Goal: Information Seeking & Learning: Learn about a topic

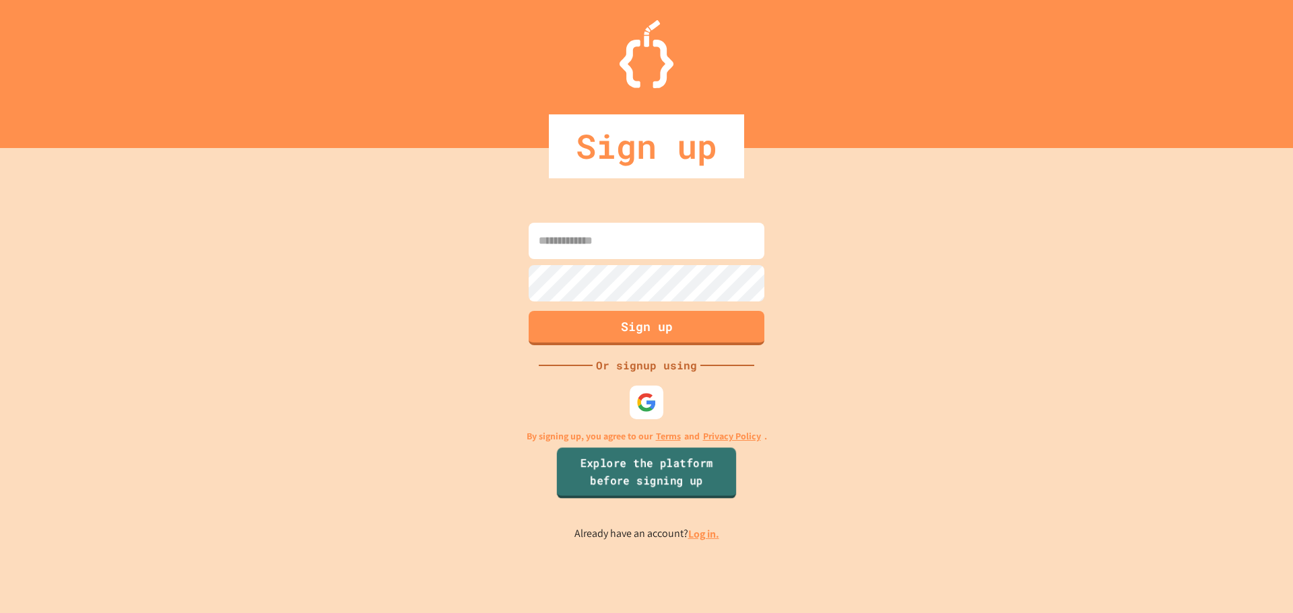
click at [643, 463] on link "Explore the platform before signing up" at bounding box center [646, 473] width 179 height 51
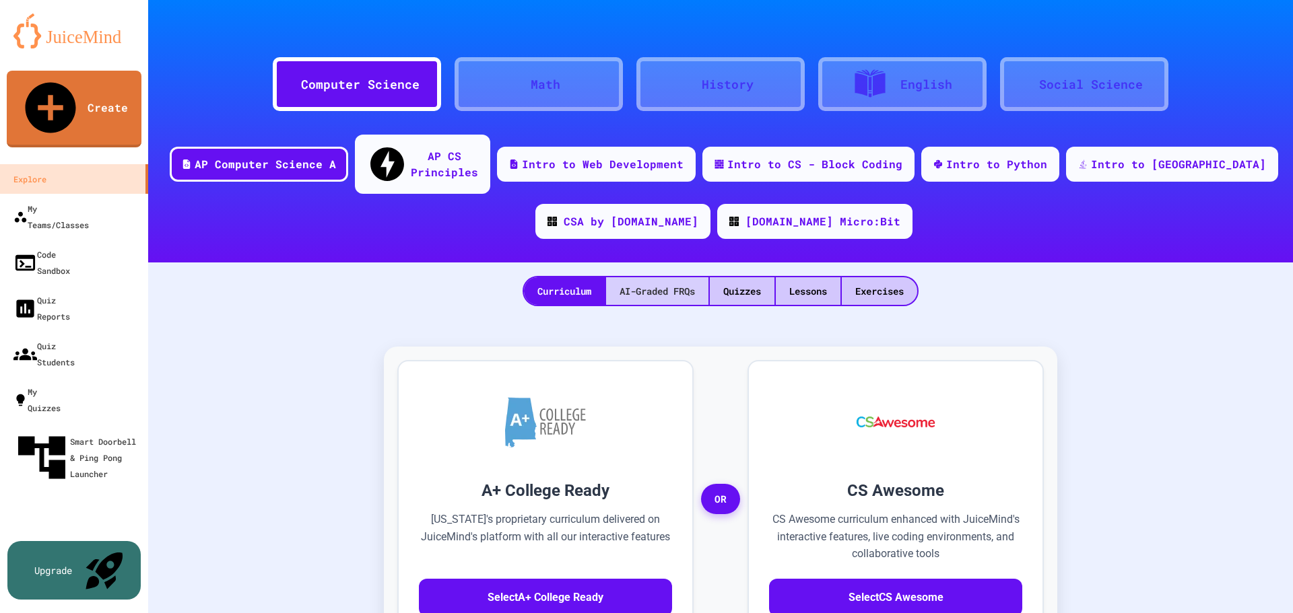
click at [646, 277] on div "AI-Graded FRQs" at bounding box center [657, 291] width 102 height 28
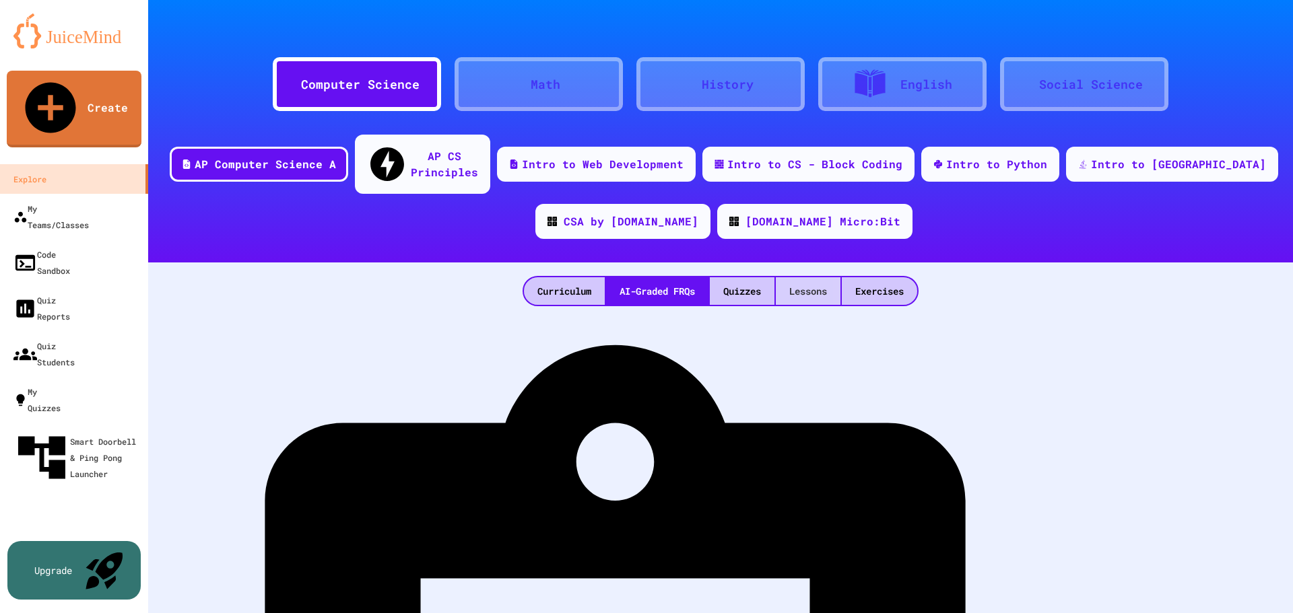
click at [816, 277] on div "Lessons" at bounding box center [808, 291] width 65 height 28
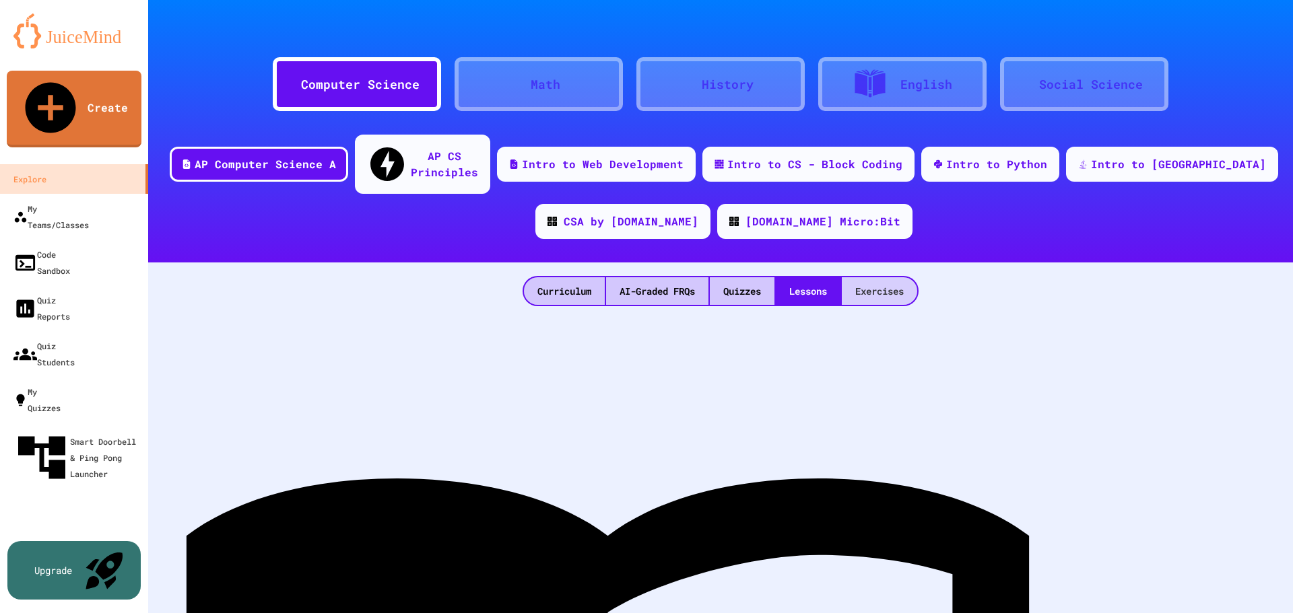
click at [887, 277] on div "Exercises" at bounding box center [879, 291] width 75 height 28
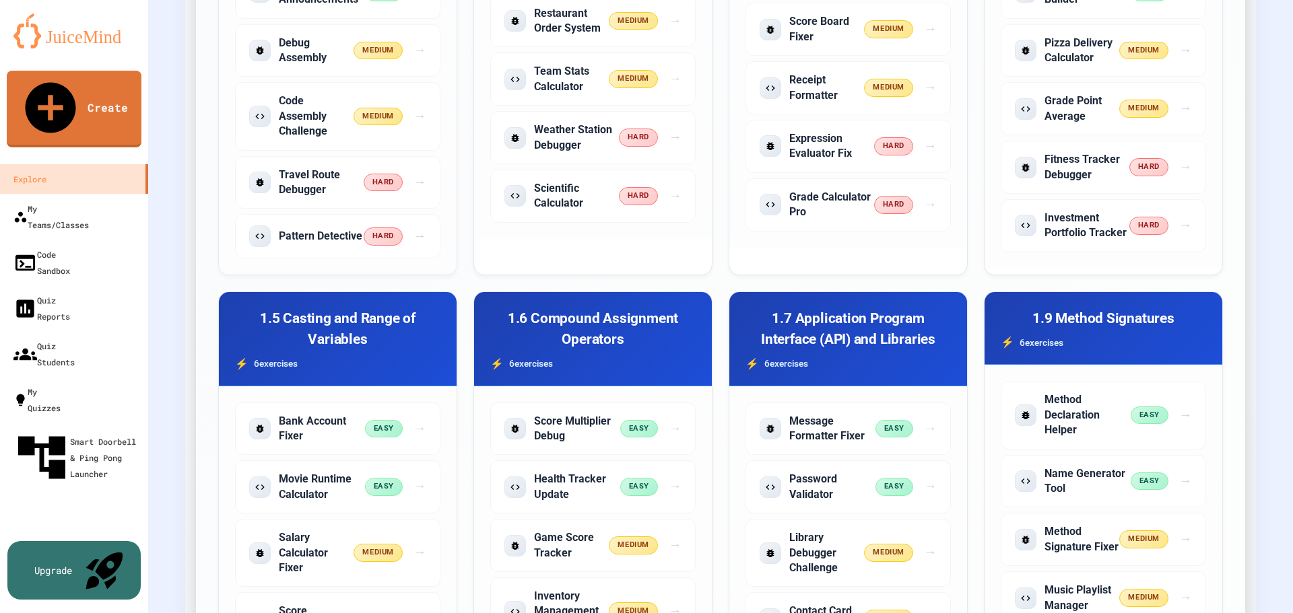
scroll to position [135, 0]
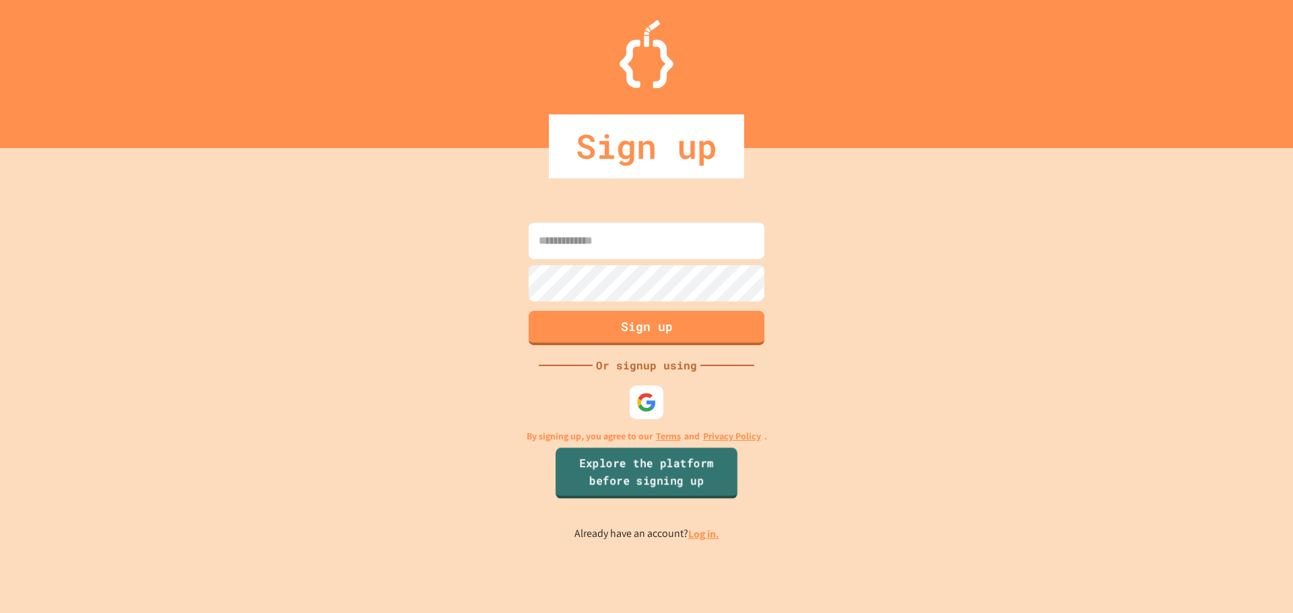
click at [700, 481] on link "Explore the platform before signing up" at bounding box center [646, 473] width 182 height 51
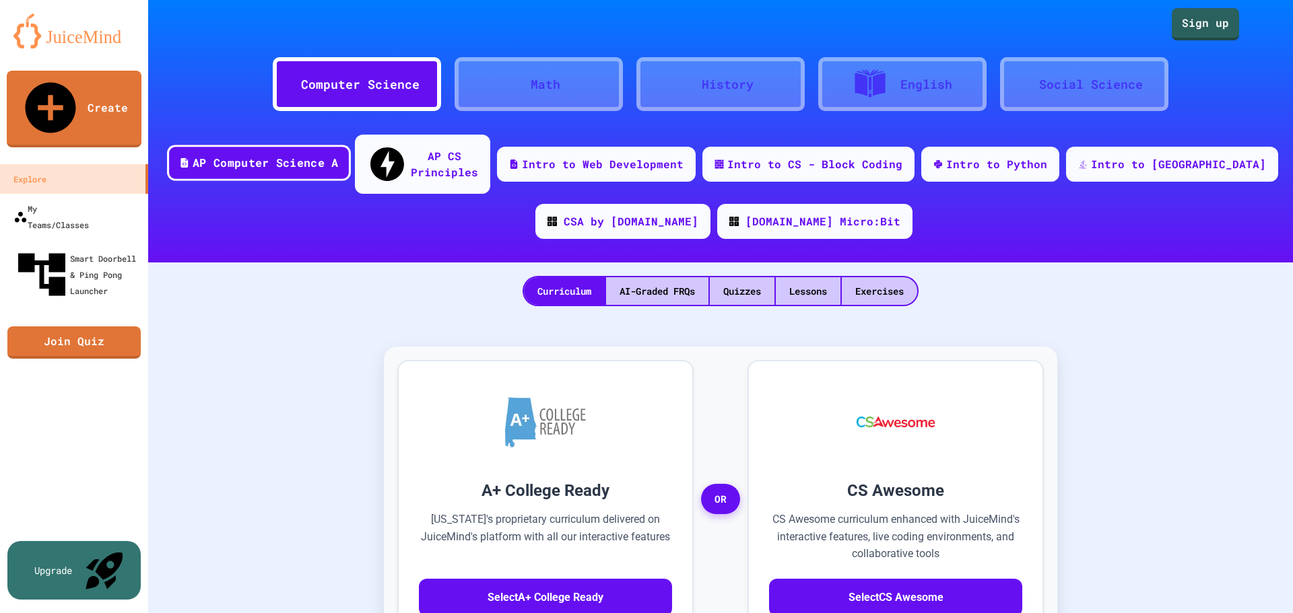
click at [322, 155] on div "AP Computer Science A" at bounding box center [265, 163] width 145 height 17
click at [743, 277] on div "Quizzes" at bounding box center [742, 291] width 65 height 28
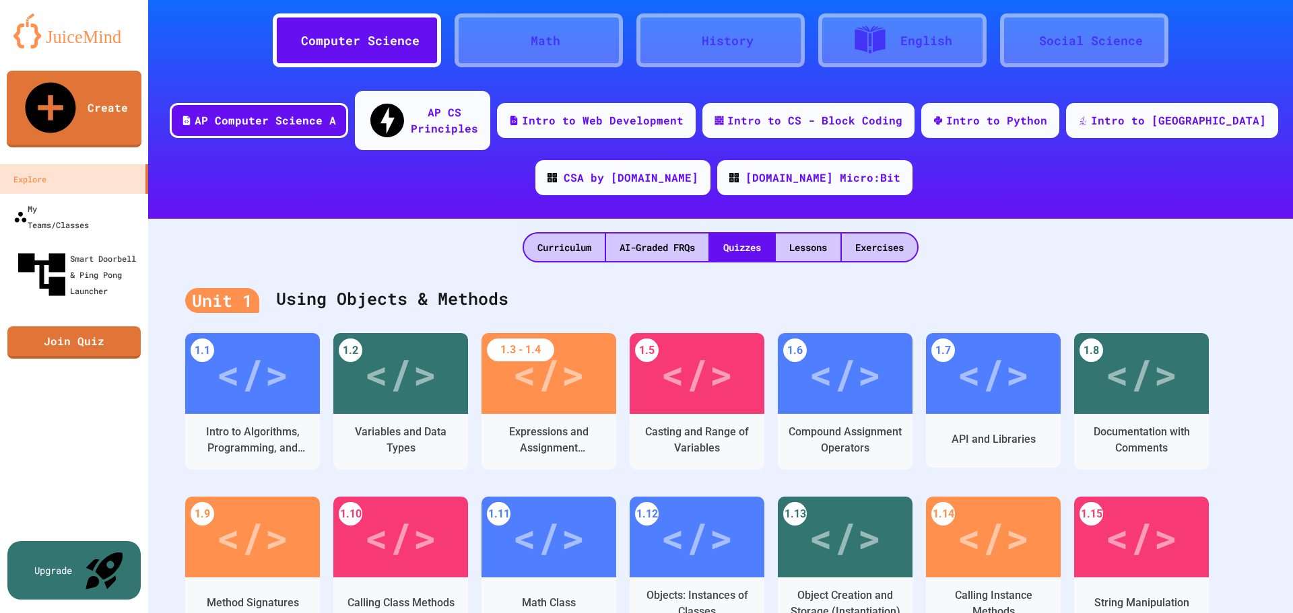
scroll to position [67, 0]
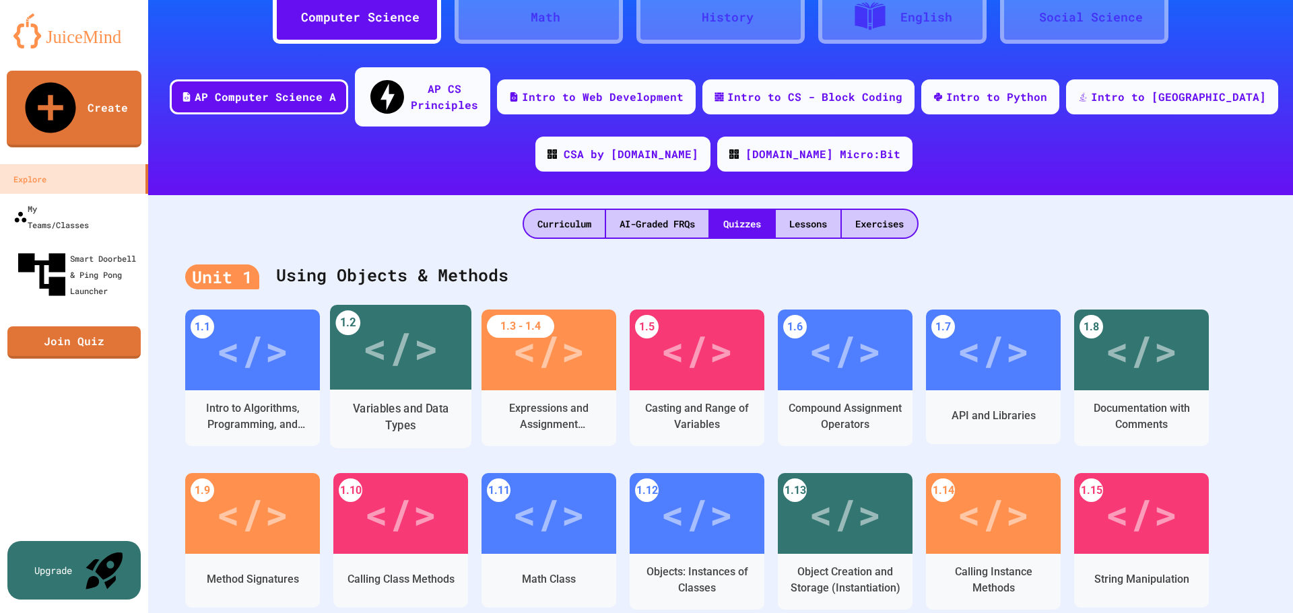
click at [405, 343] on div "</>" at bounding box center [400, 348] width 76 height 64
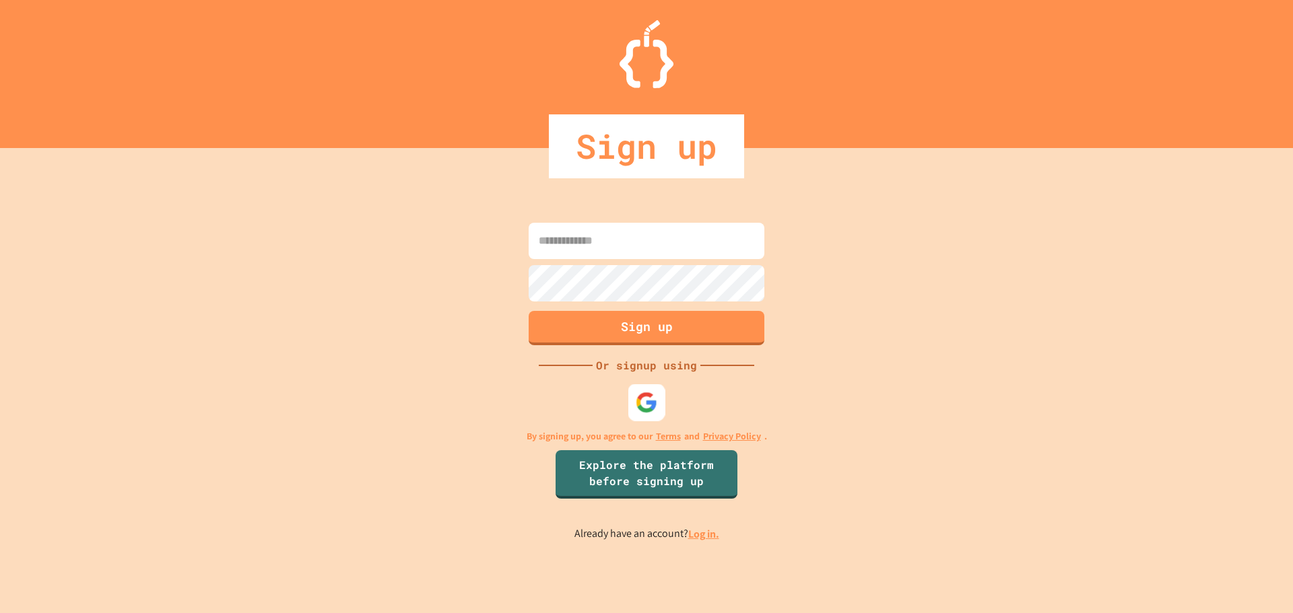
click at [651, 401] on img at bounding box center [647, 402] width 22 height 22
click at [644, 398] on img at bounding box center [647, 402] width 22 height 22
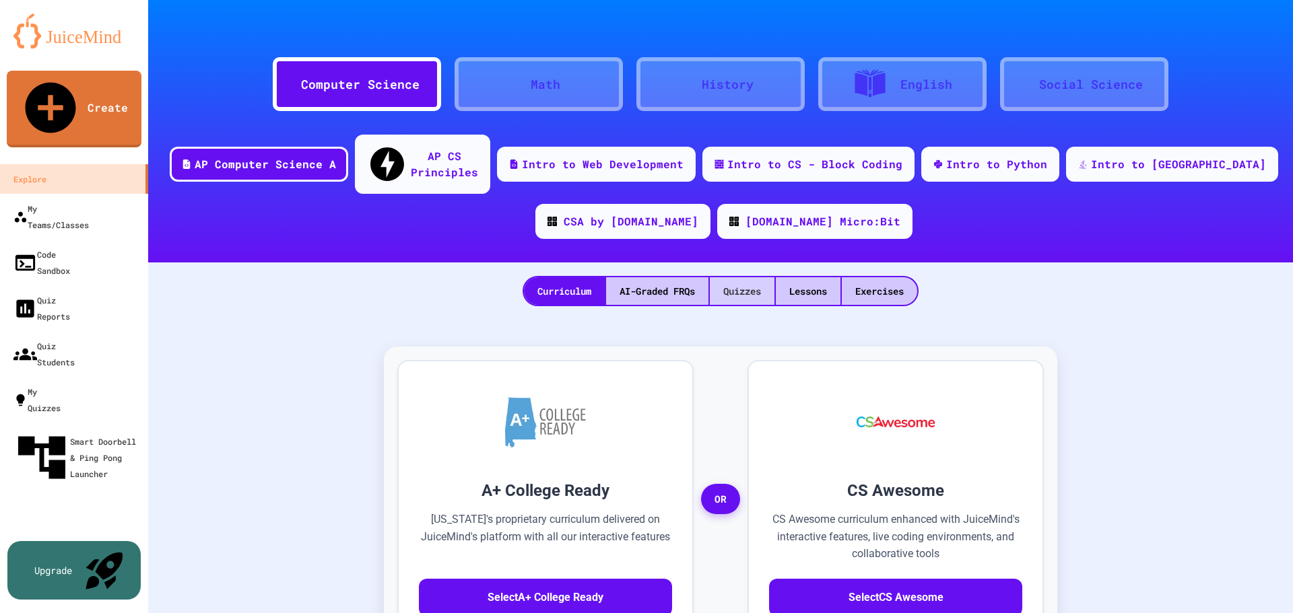
click at [747, 277] on div "Quizzes" at bounding box center [742, 291] width 65 height 28
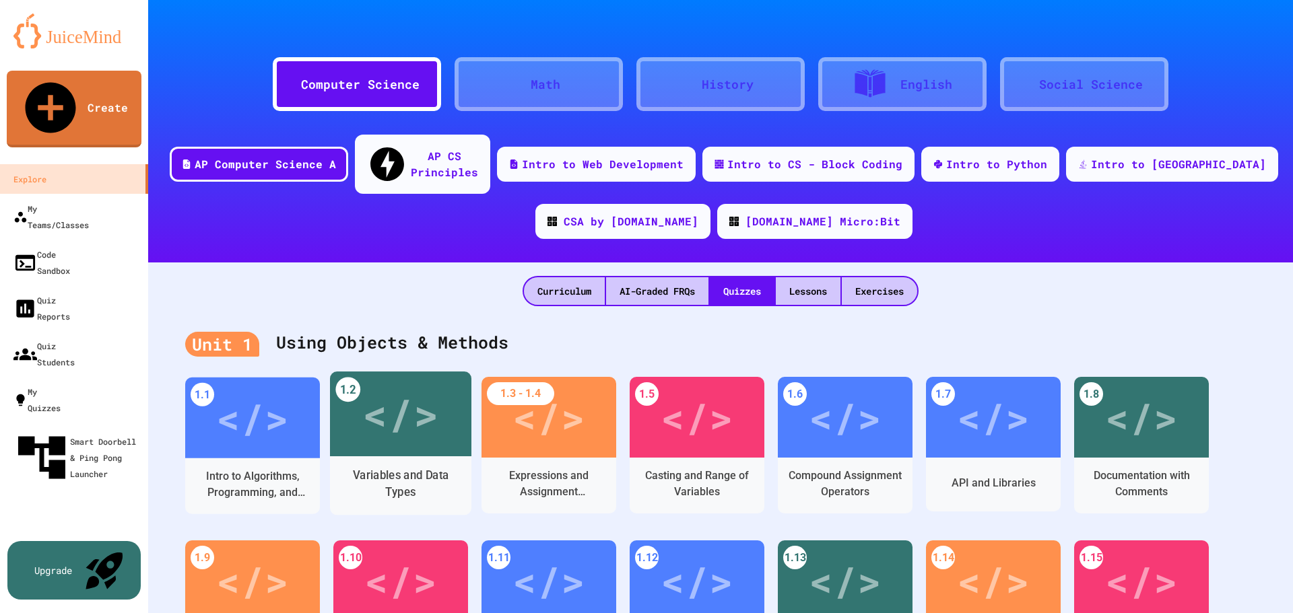
click at [423, 402] on div "</>" at bounding box center [400, 413] width 76 height 63
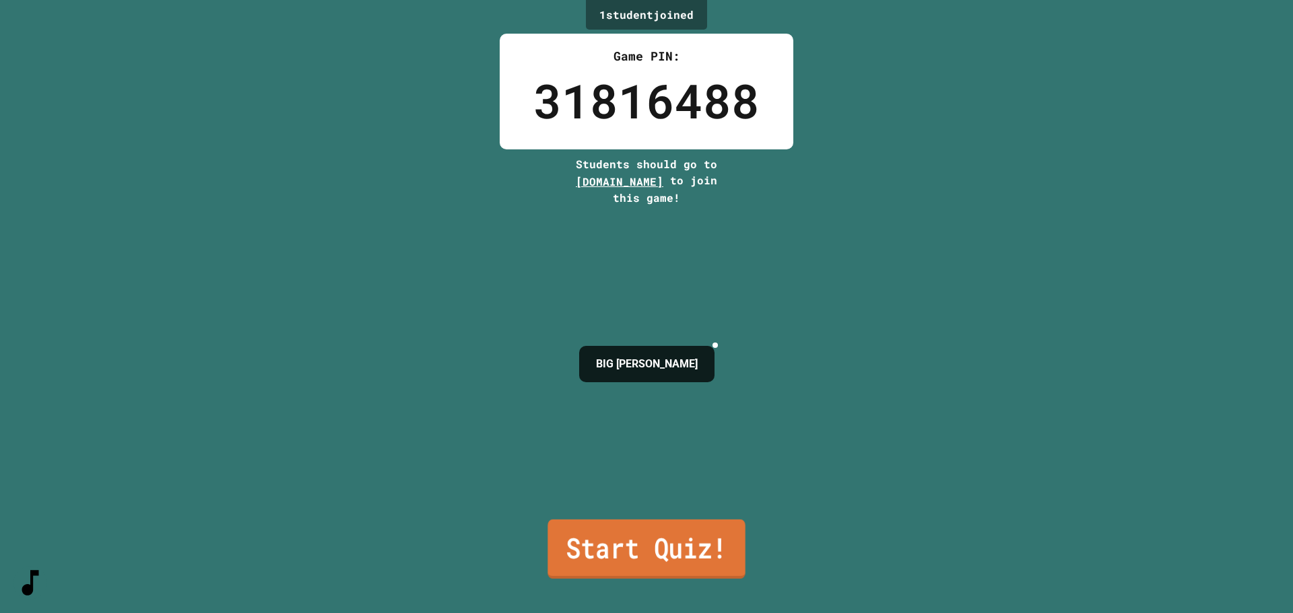
click at [576, 541] on link "Start Quiz!" at bounding box center [645, 549] width 197 height 59
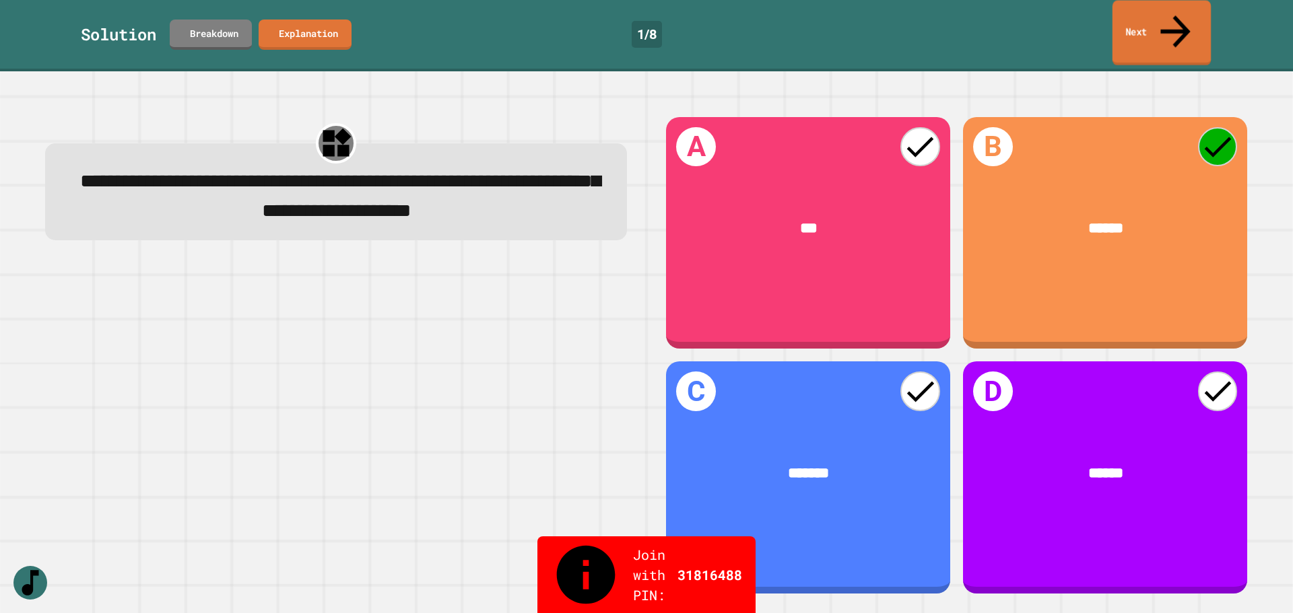
click at [1139, 19] on link "Next" at bounding box center [1161, 33] width 98 height 65
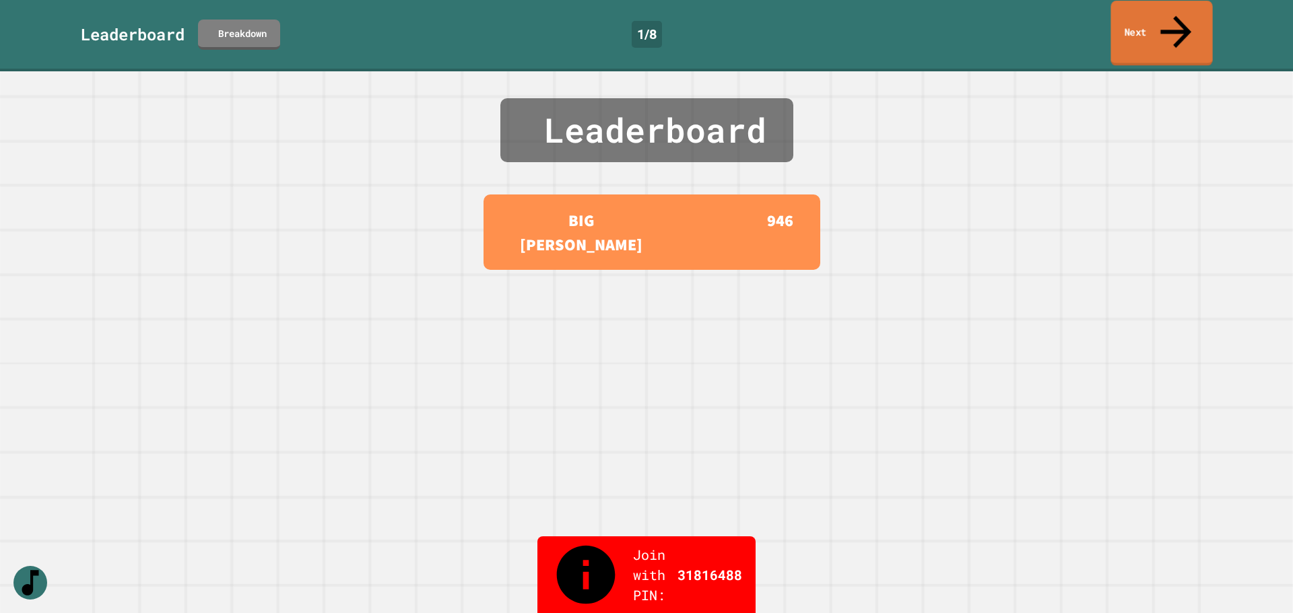
click at [1142, 19] on link "Next" at bounding box center [1161, 33] width 102 height 65
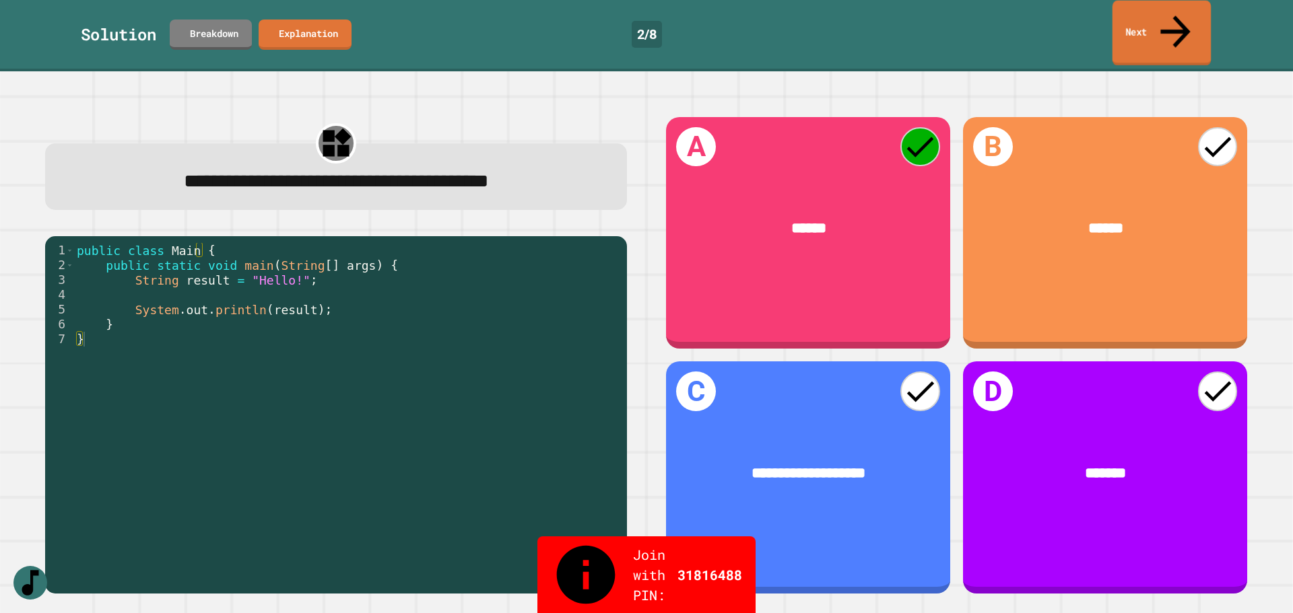
click at [1129, 14] on link "Next" at bounding box center [1161, 33] width 98 height 65
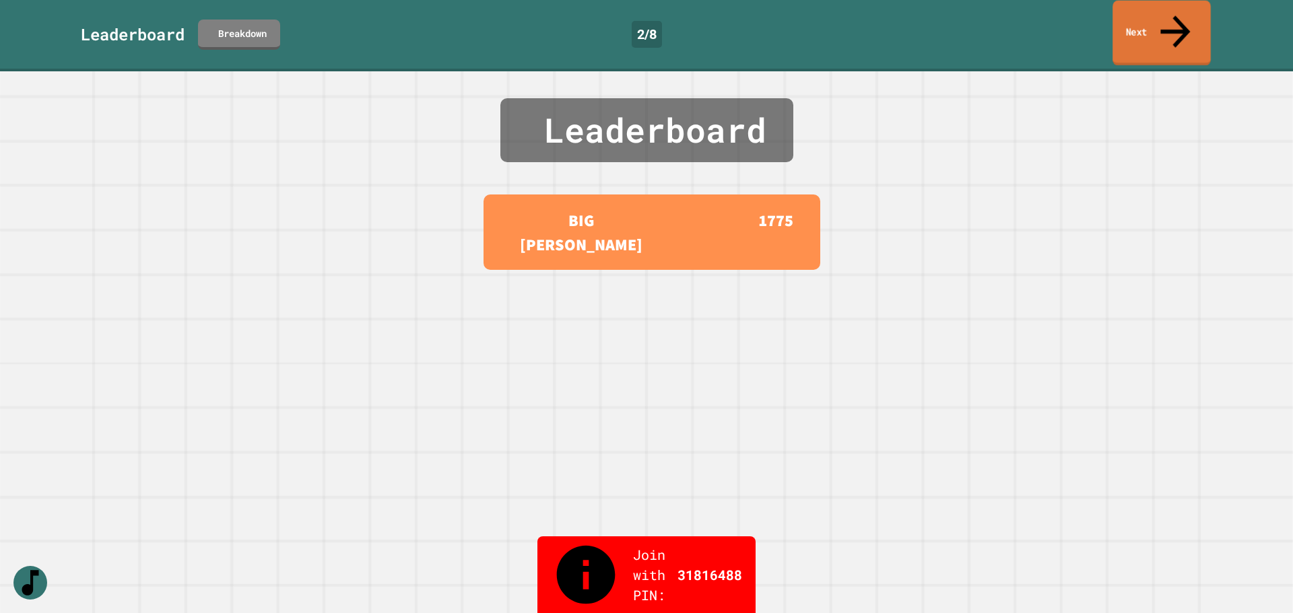
click at [1132, 14] on link "Next" at bounding box center [1161, 33] width 98 height 65
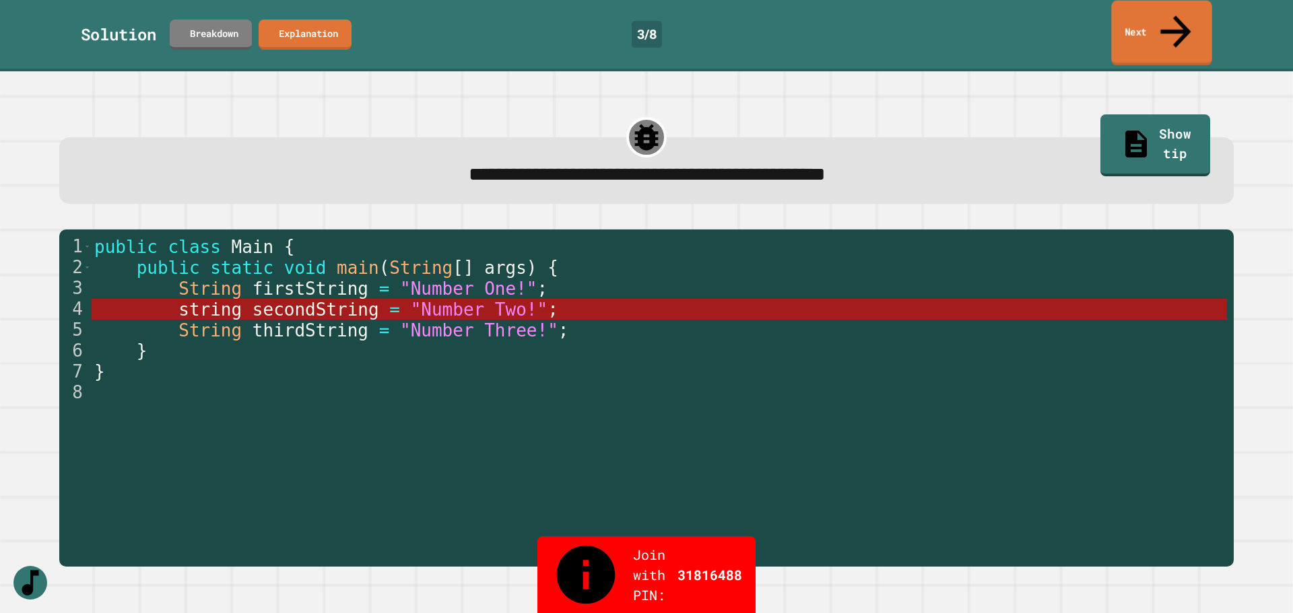
click at [1143, 13] on link "Next" at bounding box center [1161, 33] width 100 height 65
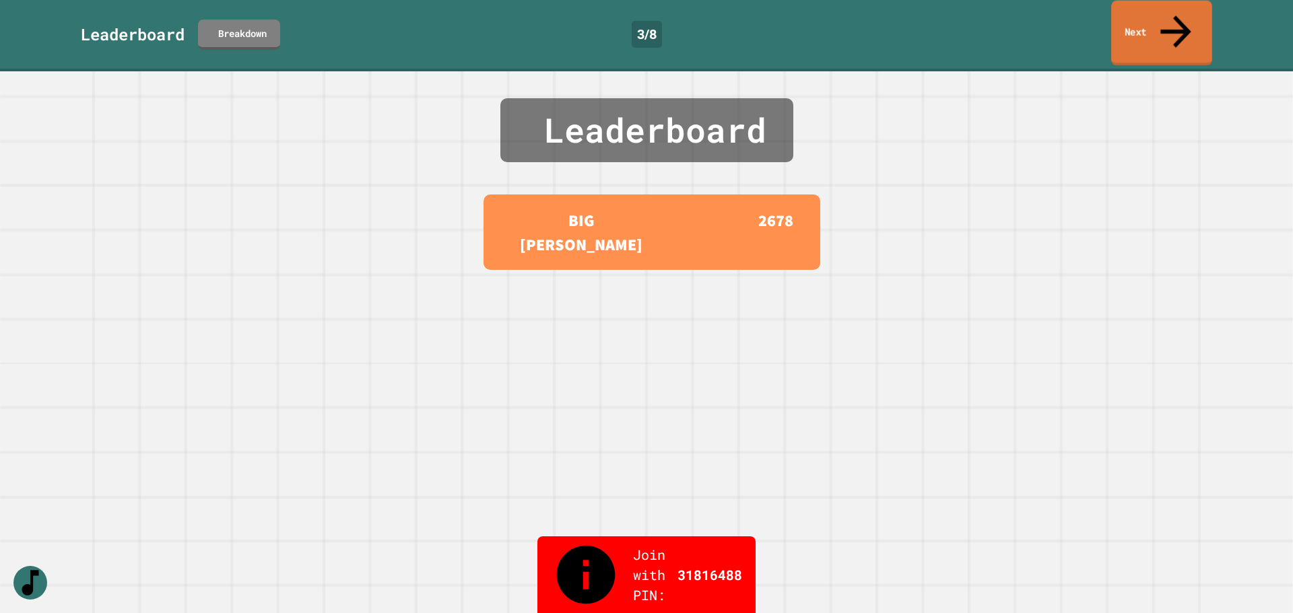
click at [1143, 13] on link "Next" at bounding box center [1161, 33] width 101 height 65
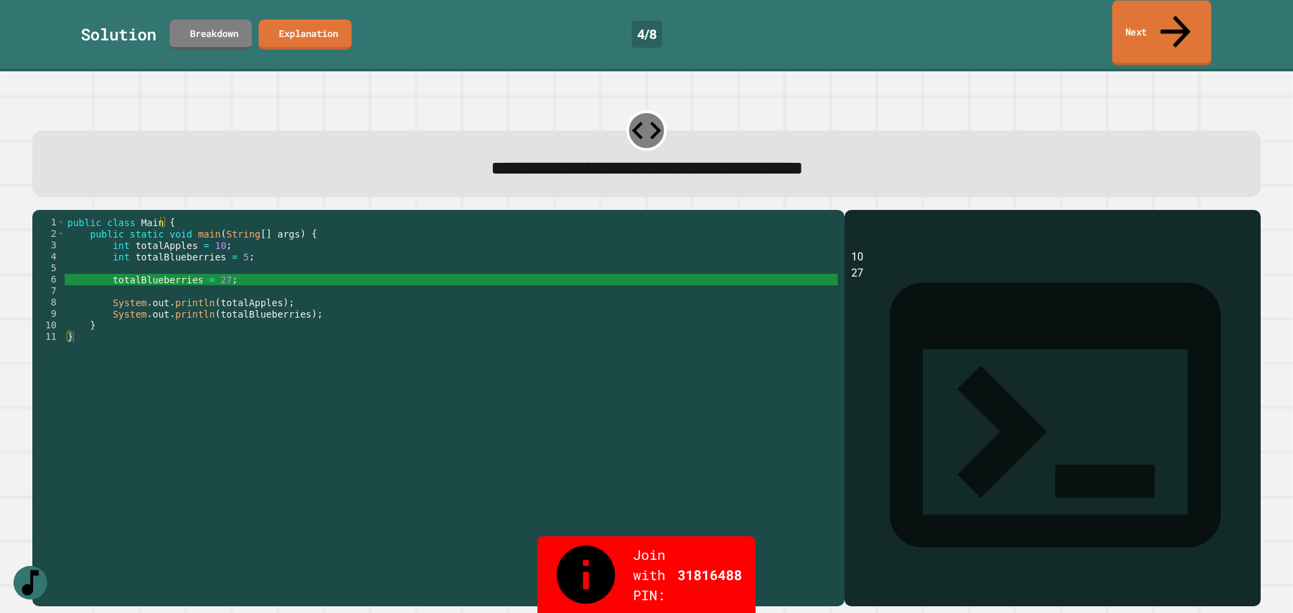
click at [1155, 20] on link "Next" at bounding box center [1161, 33] width 99 height 65
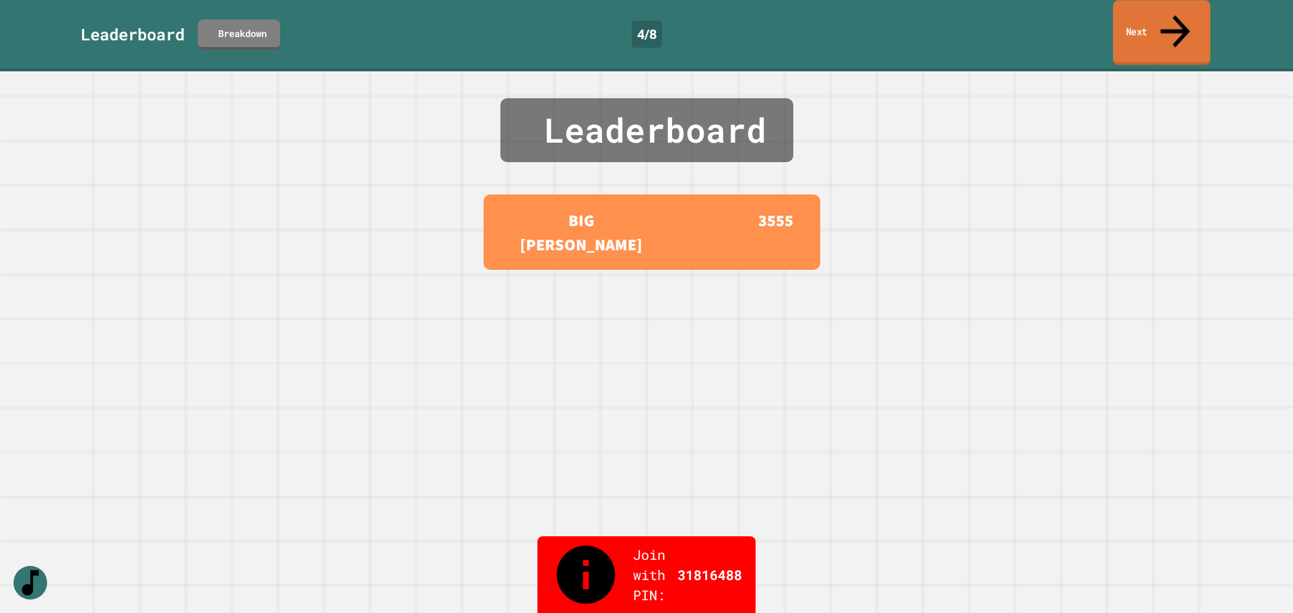
click at [1145, 17] on link "Next" at bounding box center [1161, 32] width 97 height 65
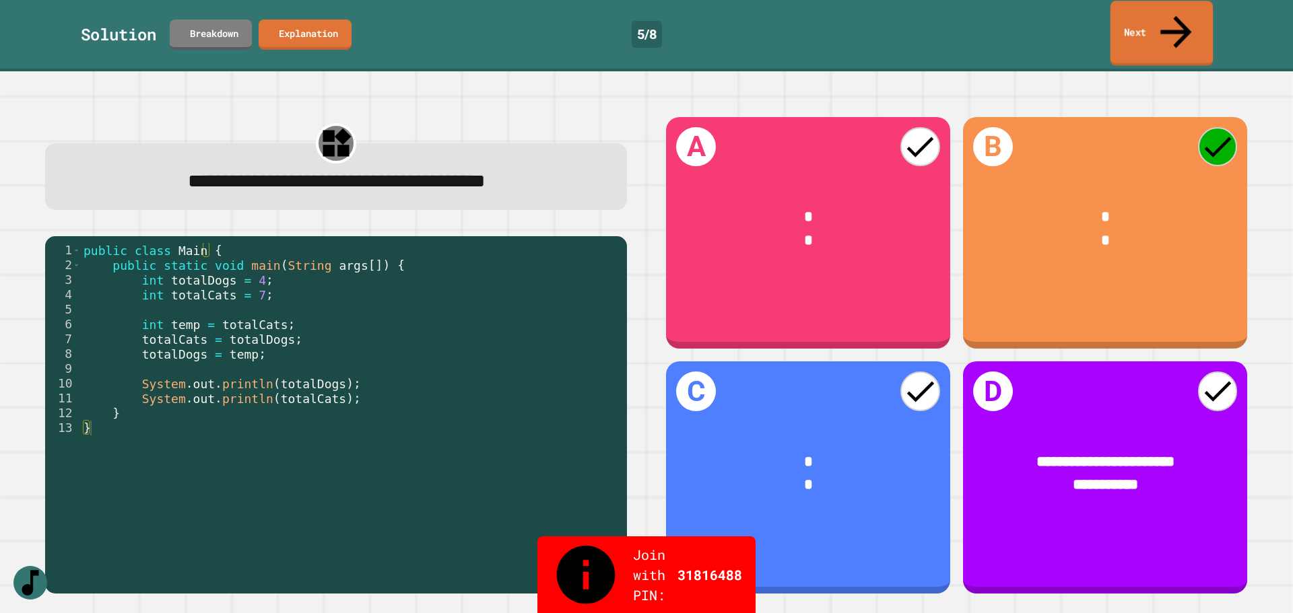
click at [1139, 18] on link "Next" at bounding box center [1161, 33] width 103 height 65
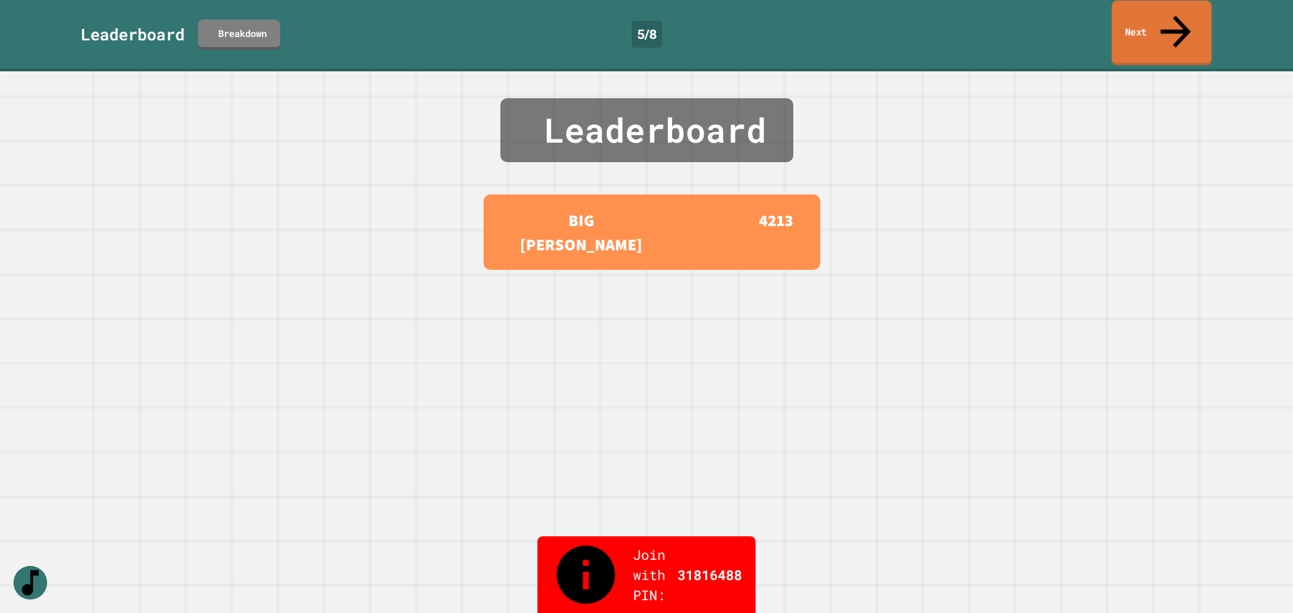
click at [1139, 18] on link "Next" at bounding box center [1162, 33] width 100 height 65
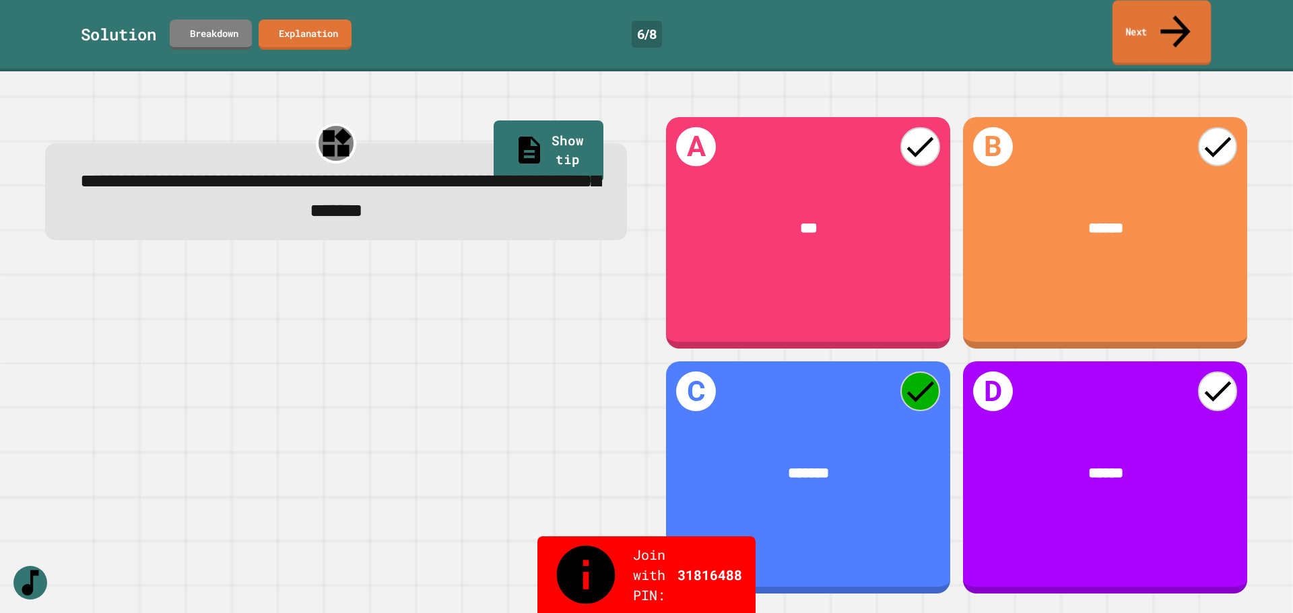
click at [1143, 26] on link "Next" at bounding box center [1161, 33] width 98 height 65
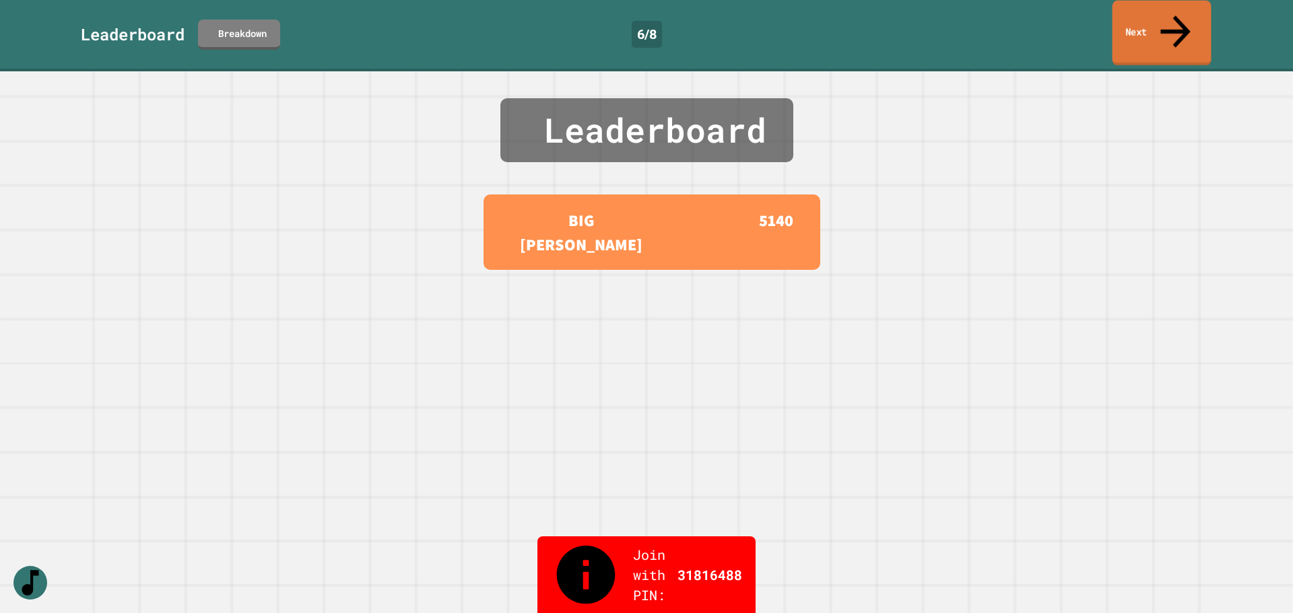
click at [1142, 24] on link "Next" at bounding box center [1161, 33] width 99 height 65
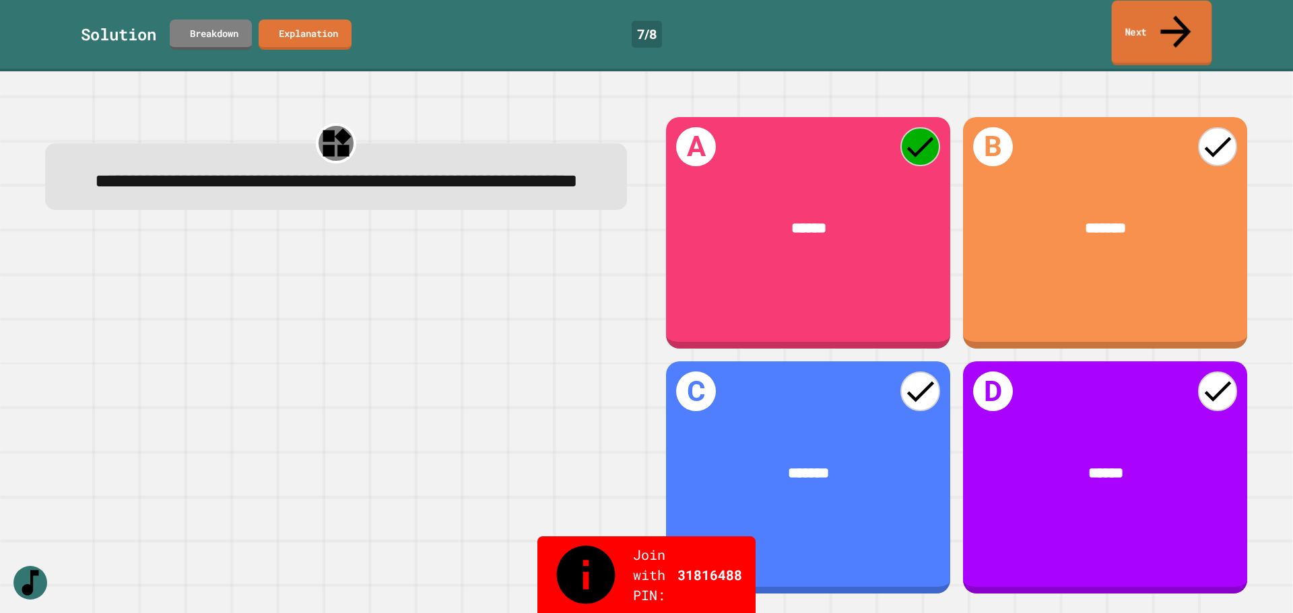
click at [1145, 15] on link "Next" at bounding box center [1162, 33] width 100 height 65
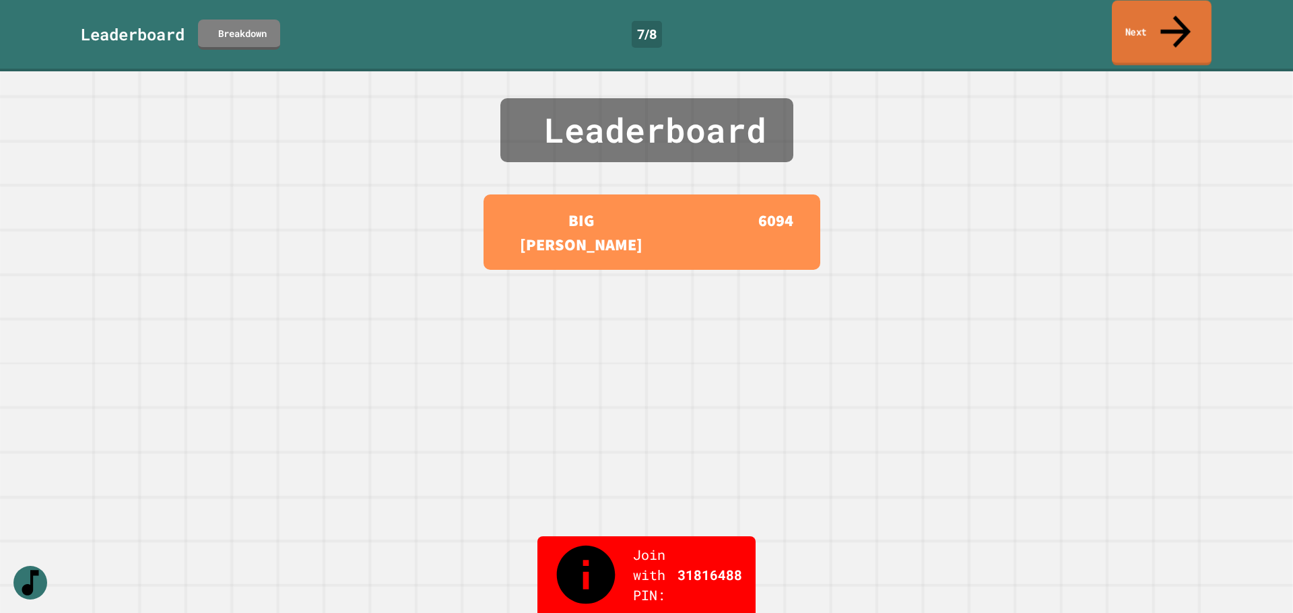
click at [1155, 23] on link "Next" at bounding box center [1162, 33] width 100 height 65
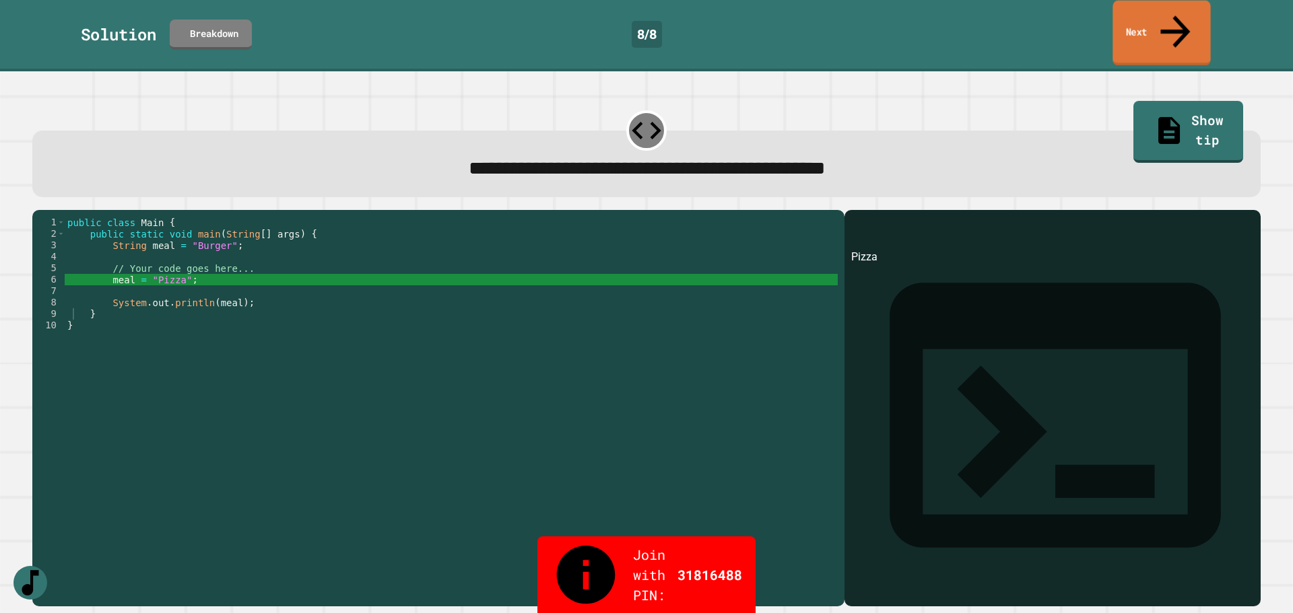
click at [1155, 17] on link "Next" at bounding box center [1161, 33] width 98 height 65
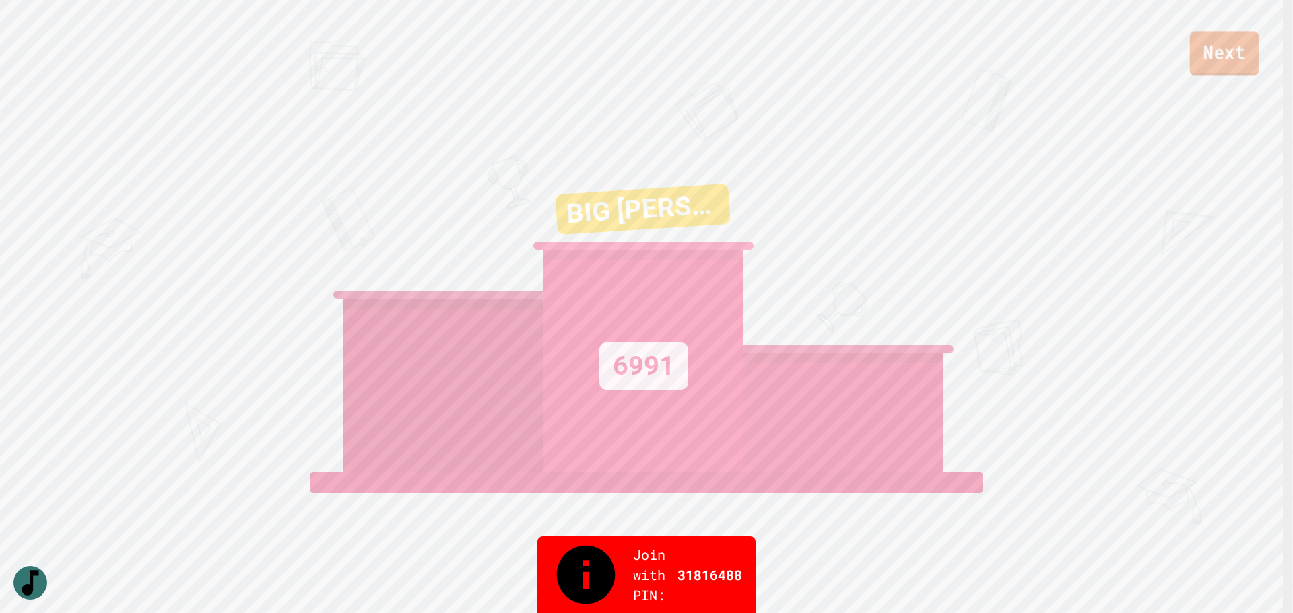
click at [1229, 53] on link "Next" at bounding box center [1224, 53] width 69 height 44
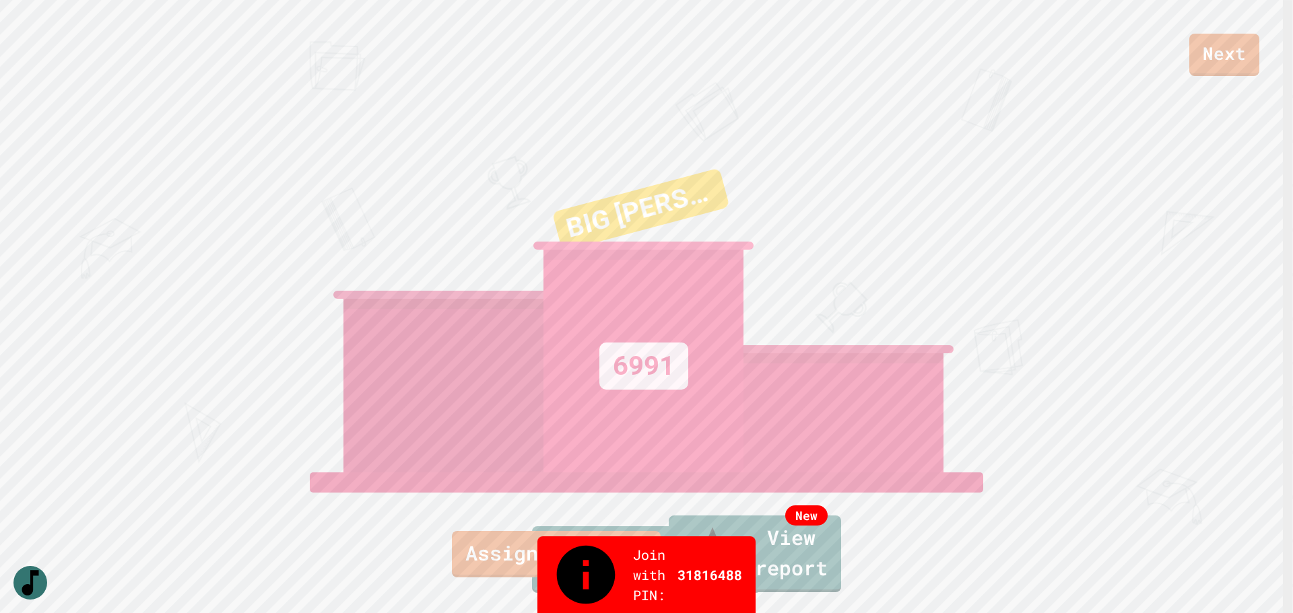
drag, startPoint x: 646, startPoint y: 424, endPoint x: 677, endPoint y: 403, distance: 37.9
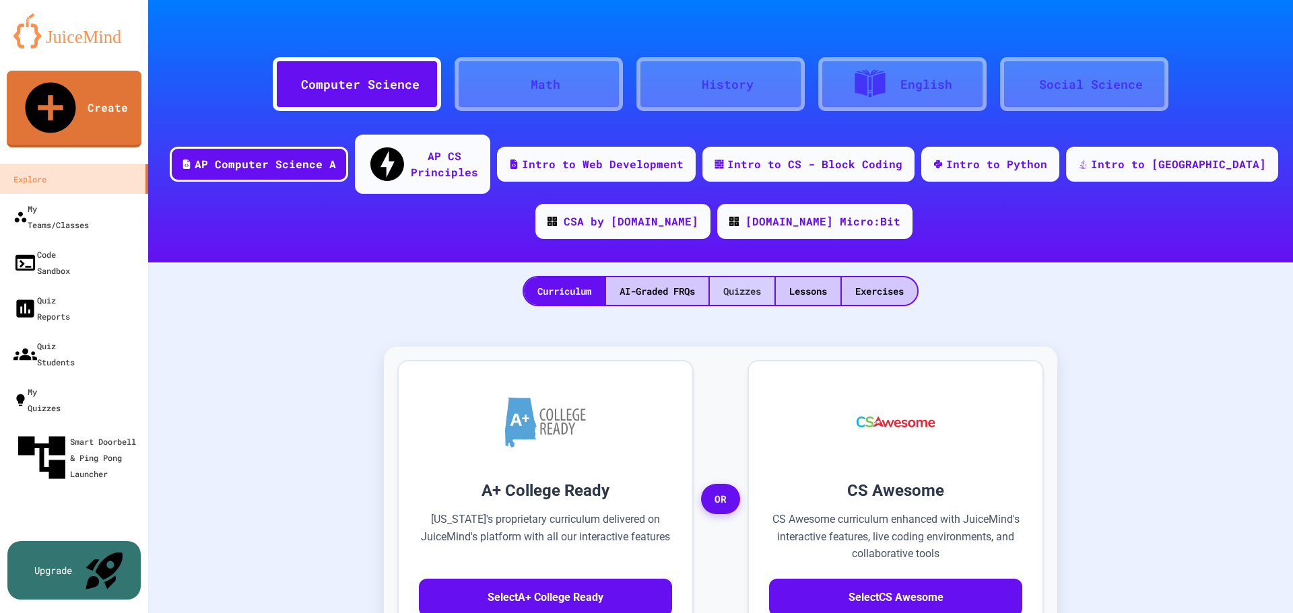
click at [733, 277] on div "Quizzes" at bounding box center [742, 291] width 65 height 28
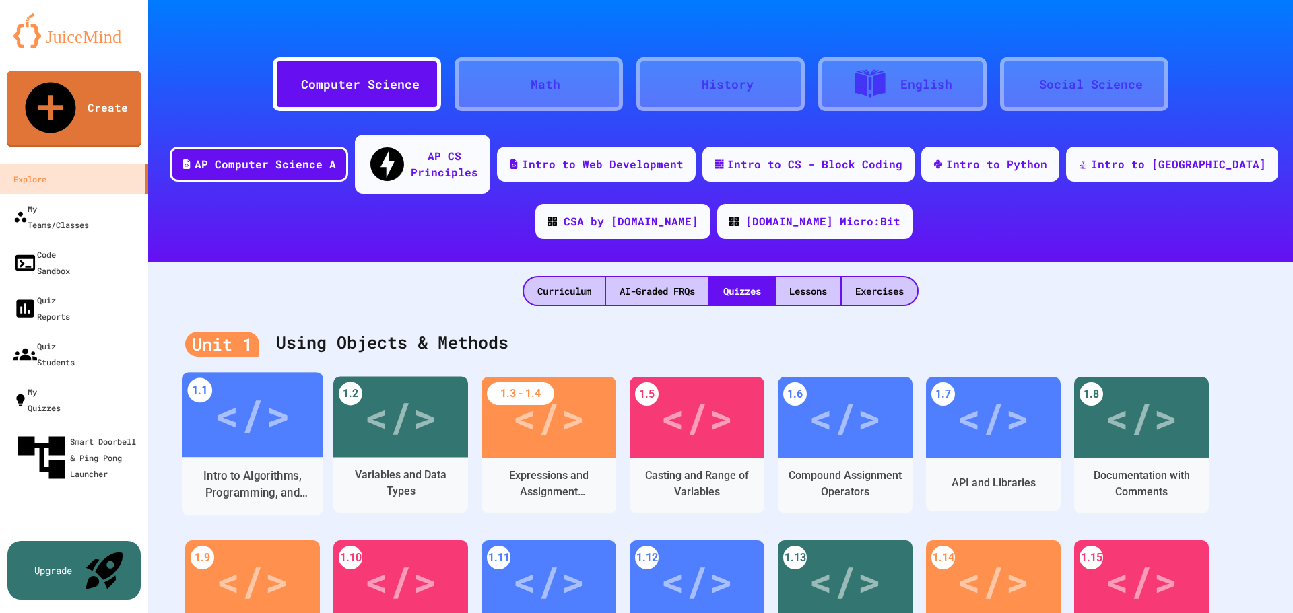
click at [272, 415] on div "</>" at bounding box center [252, 415] width 76 height 64
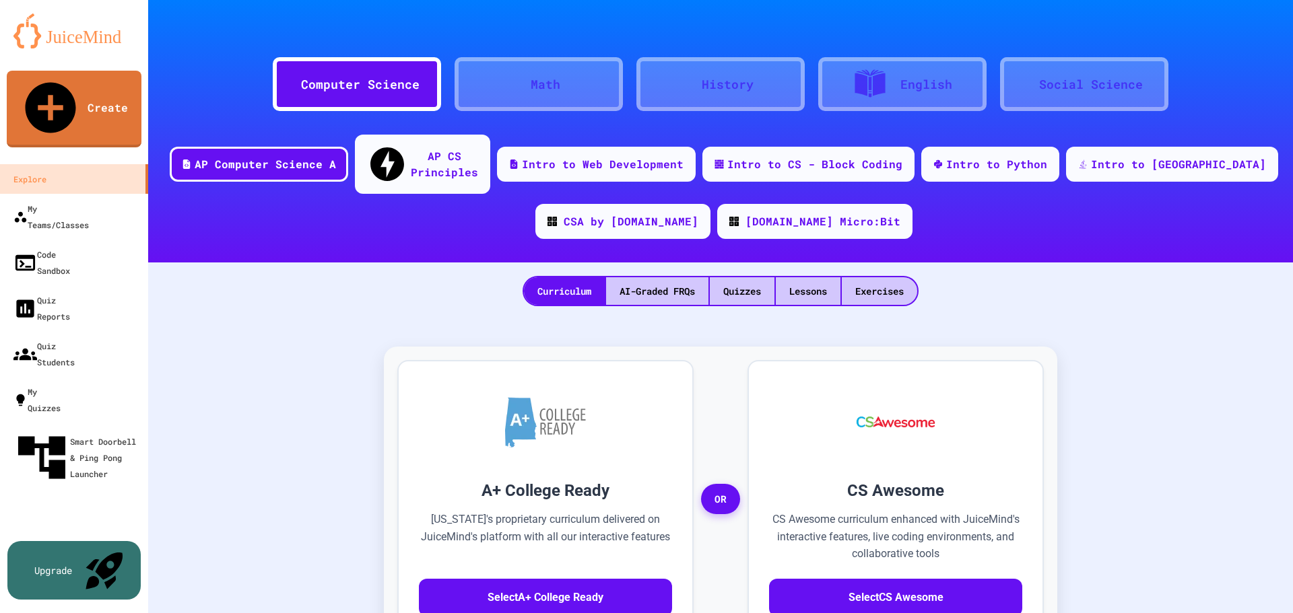
drag, startPoint x: 987, startPoint y: 126, endPoint x: 939, endPoint y: 135, distance: 48.6
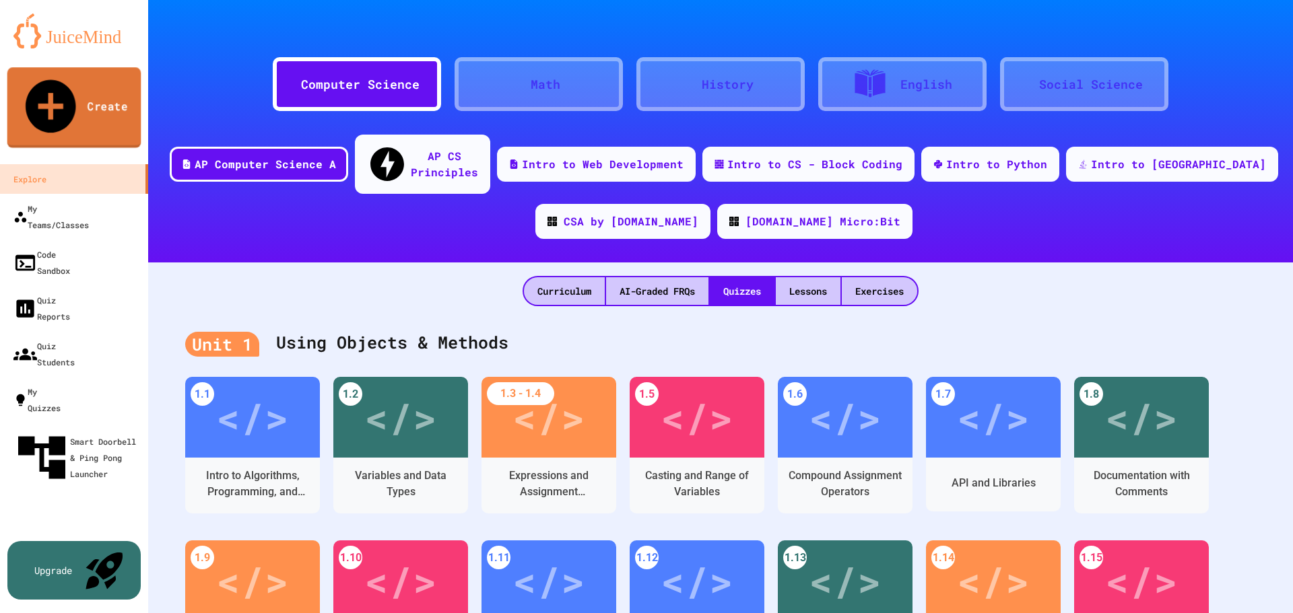
click at [110, 85] on link "Create" at bounding box center [74, 107] width 134 height 81
